Goal: Task Accomplishment & Management: Use online tool/utility

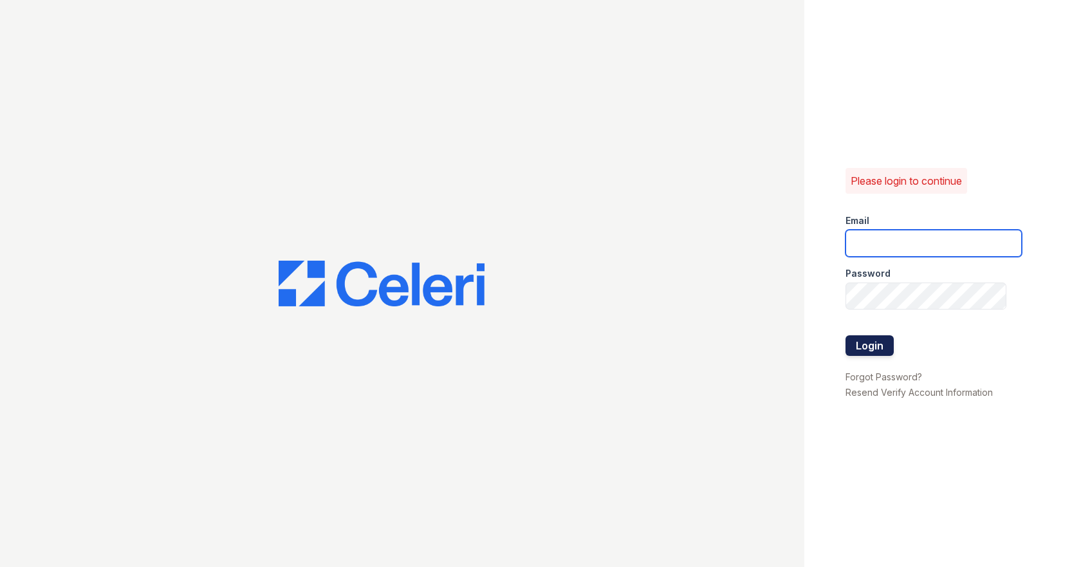
type input "[EMAIL_ADDRESS][DOMAIN_NAME]"
click at [870, 351] on button "Login" at bounding box center [870, 345] width 48 height 21
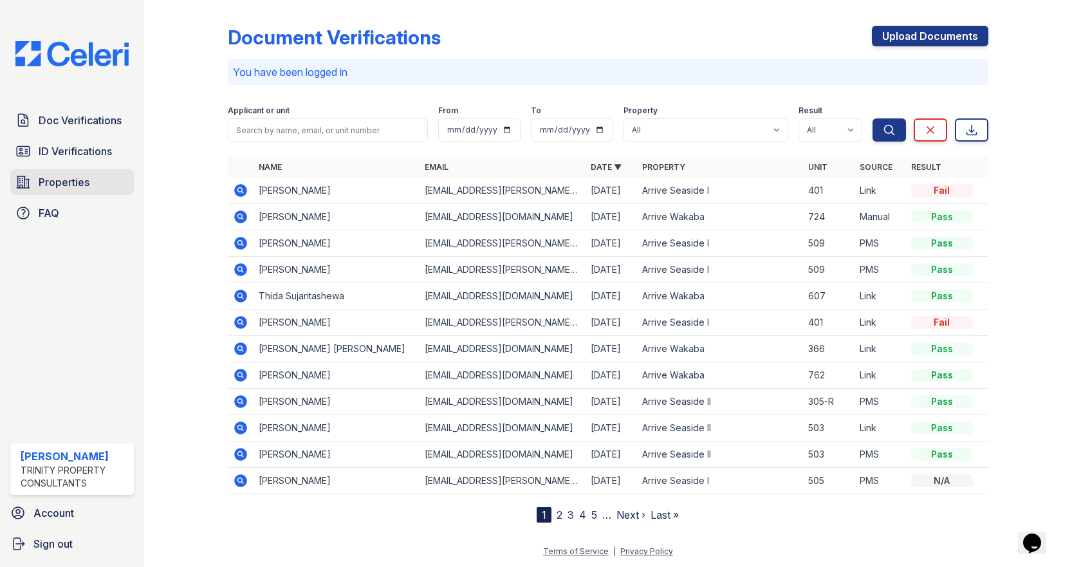
click at [93, 172] on link "Properties" at bounding box center [72, 182] width 124 height 26
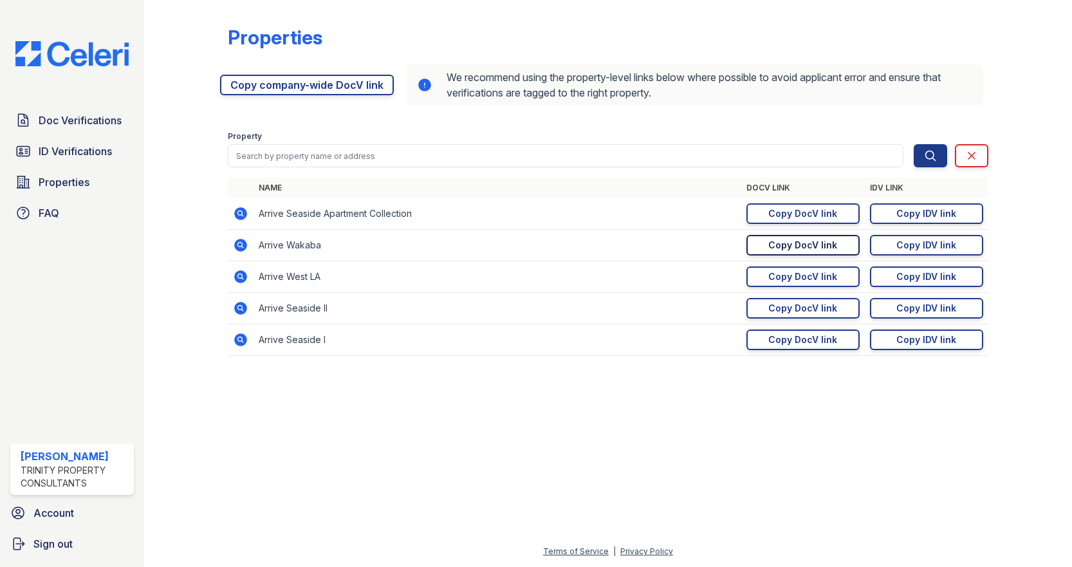
click at [798, 248] on div "Copy DocV link" at bounding box center [803, 245] width 69 height 13
click at [908, 245] on div "Copy IDV link" at bounding box center [927, 245] width 60 height 13
